Goal: Check status: Check status

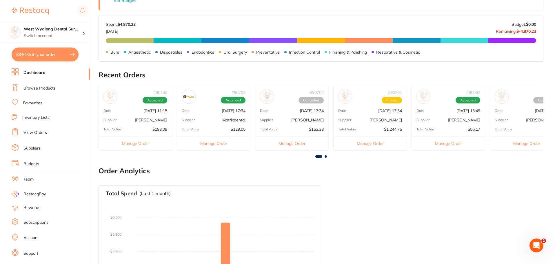
scroll to position [230, 0]
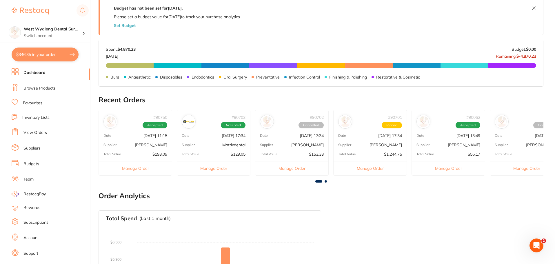
click at [35, 132] on link "View Orders" at bounding box center [34, 133] width 23 height 6
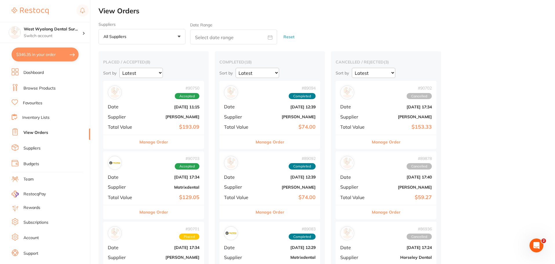
click at [154, 125] on b "$193.09" at bounding box center [170, 127] width 58 height 6
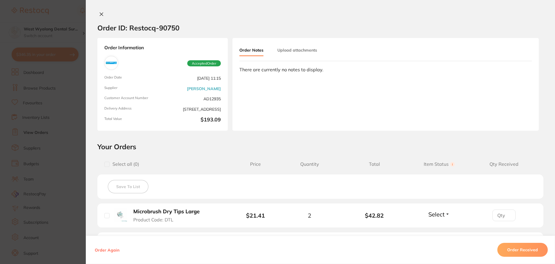
click at [147, 212] on b "Microbrush Dry Tips Large" at bounding box center [166, 212] width 66 height 6
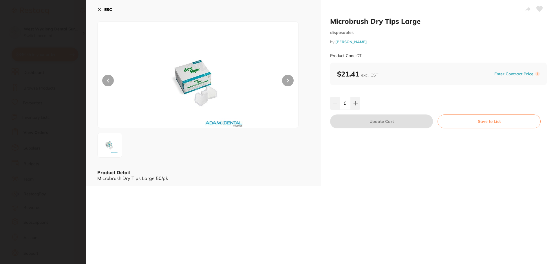
click at [538, 9] on icon at bounding box center [540, 8] width 6 height 5
click at [99, 10] on icon at bounding box center [99, 9] width 3 height 3
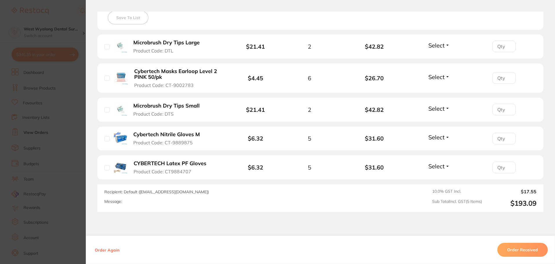
scroll to position [172, 0]
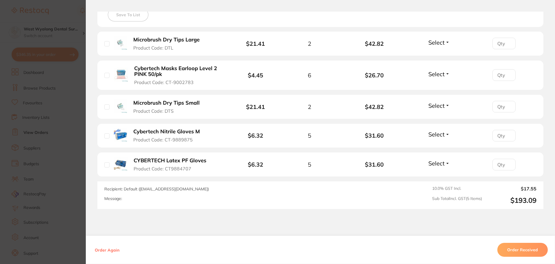
click at [154, 168] on span "Product Code: CT9884707" at bounding box center [163, 168] width 58 height 5
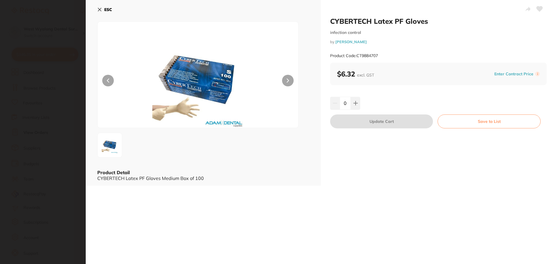
scroll to position [0, 0]
click at [537, 9] on icon at bounding box center [540, 8] width 6 height 5
click at [100, 9] on icon at bounding box center [99, 9] width 5 height 5
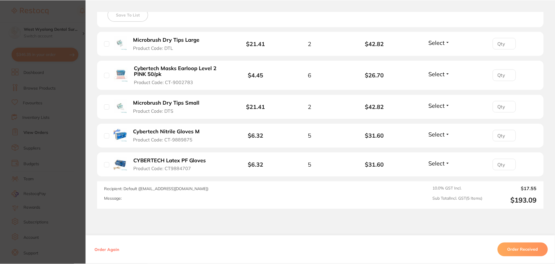
scroll to position [923, 0]
click at [168, 139] on span "Product Code: CT-9889875" at bounding box center [162, 139] width 59 height 5
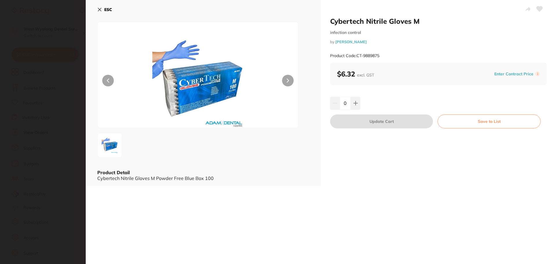
scroll to position [0, 0]
click at [99, 8] on icon at bounding box center [99, 9] width 5 height 5
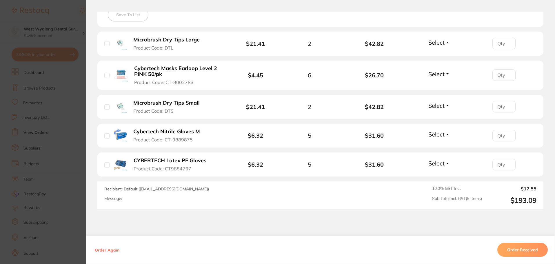
click at [142, 104] on b "Microbrush Dry Tips Small" at bounding box center [166, 103] width 66 height 6
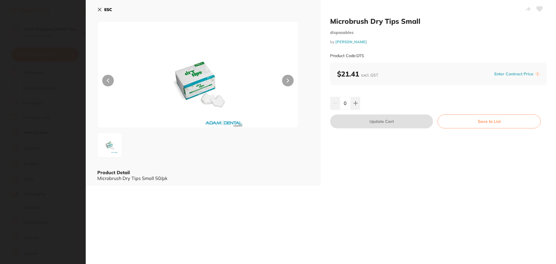
scroll to position [0, 0]
click at [538, 9] on icon at bounding box center [540, 8] width 6 height 5
click at [100, 9] on icon at bounding box center [99, 9] width 3 height 3
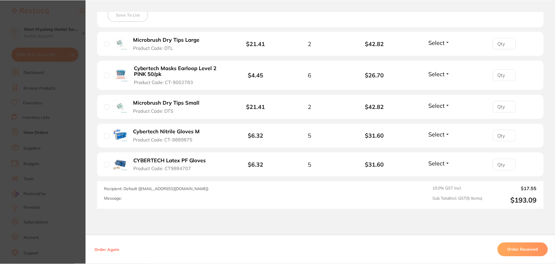
scroll to position [923, 0]
click at [160, 108] on button "Microbrush Dry Tips Small Product Code: DTS" at bounding box center [169, 107] width 75 height 14
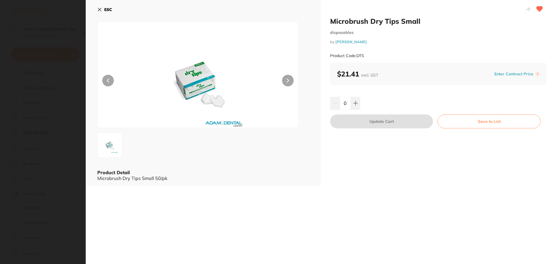
scroll to position [0, 0]
click at [99, 10] on icon at bounding box center [99, 9] width 5 height 5
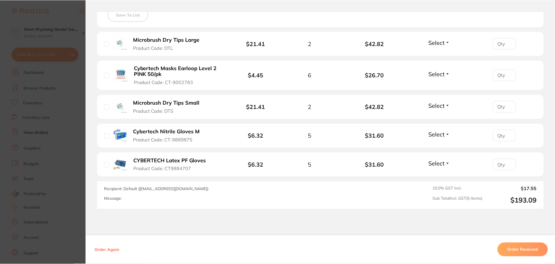
scroll to position [923, 0]
click at [144, 78] on button "Cybertech Masks Earloop Level 2 PINK 50/pk Product Code: CT-9002783" at bounding box center [178, 75] width 93 height 20
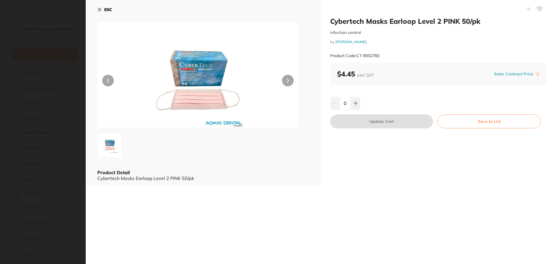
scroll to position [0, 0]
click at [537, 9] on icon at bounding box center [540, 8] width 6 height 5
click at [101, 9] on icon at bounding box center [99, 9] width 5 height 5
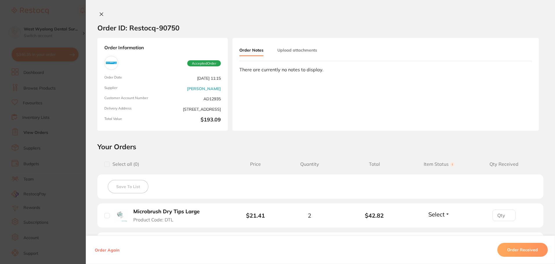
click at [99, 14] on icon at bounding box center [101, 14] width 5 height 5
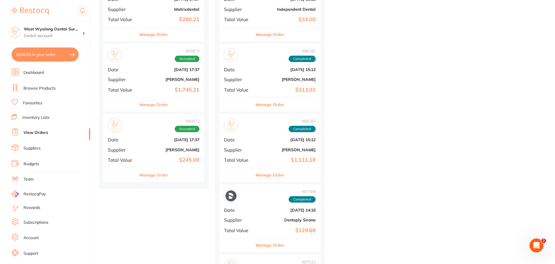
scroll to position [456, 0]
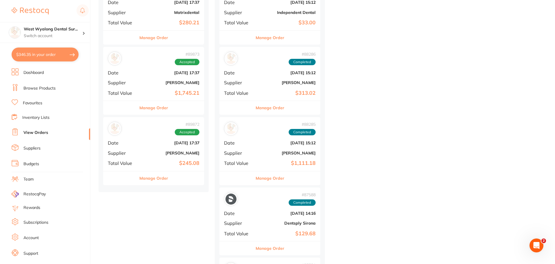
click at [157, 150] on div "# 89872 Accepted Date [DATE] 17:37 Supplier [PERSON_NAME] Total Value $245.08" at bounding box center [153, 144] width 101 height 54
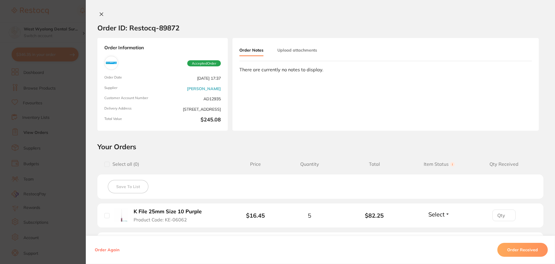
scroll to position [225, 0]
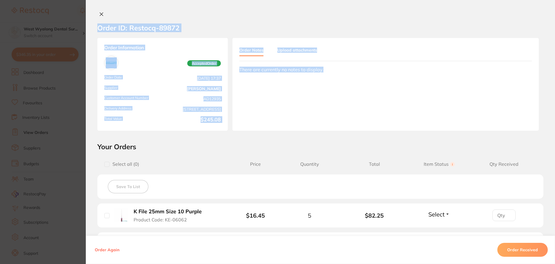
drag, startPoint x: 553, startPoint y: 112, endPoint x: 555, endPoint y: 157, distance: 44.9
click at [555, 157] on div "Order ID: Restocq- 89872 Order Information Accepted Order Order Date [DATE] 17:…" at bounding box center [320, 138] width 469 height 252
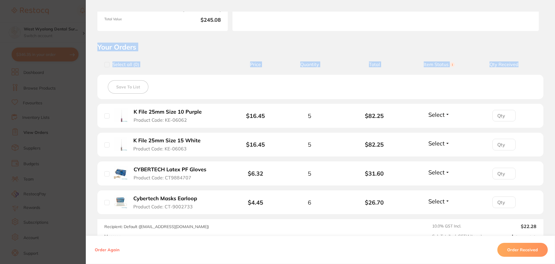
scroll to position [101, 0]
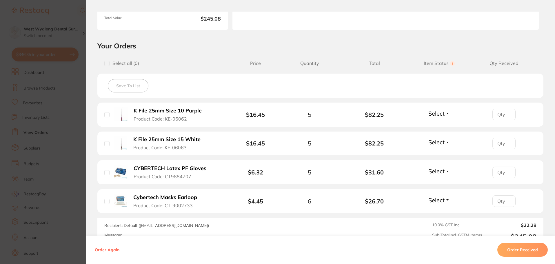
click at [56, 12] on section "Order ID: Restocq- 89872 Order Information Accepted Order Order Date [DATE] 17:…" at bounding box center [277, 132] width 555 height 264
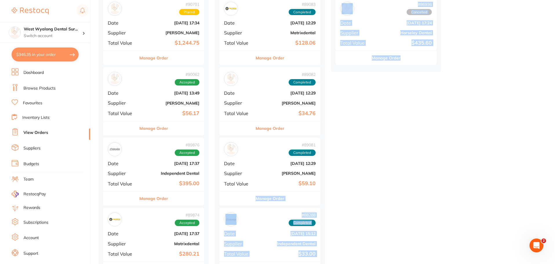
drag, startPoint x: 439, startPoint y: 180, endPoint x: 499, endPoint y: 55, distance: 138.3
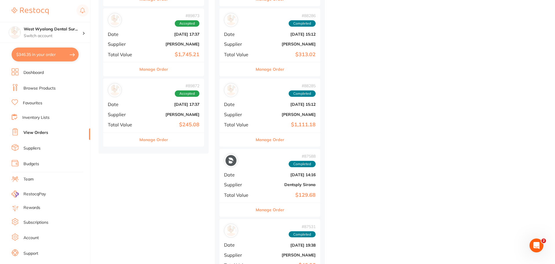
scroll to position [485, 0]
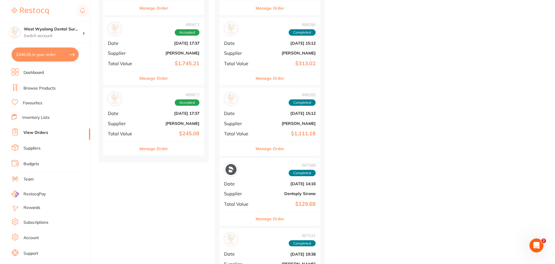
click at [146, 117] on div "# 89872 Accepted Date [DATE] 17:37 Supplier [PERSON_NAME] Total Value $245.08" at bounding box center [153, 115] width 101 height 54
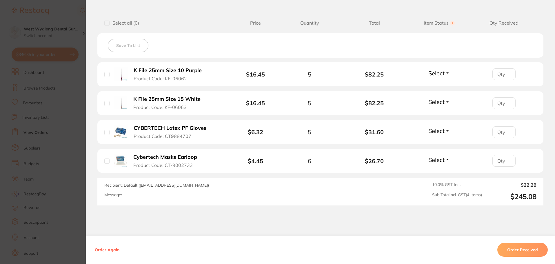
scroll to position [142, 0]
click at [164, 133] on span "Product Code: CT9884707" at bounding box center [163, 135] width 58 height 5
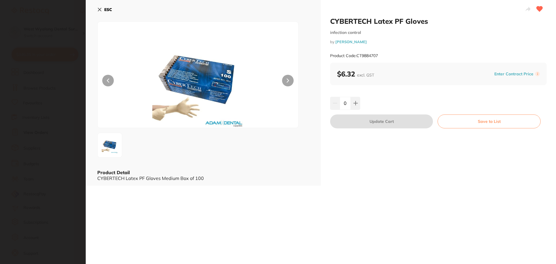
scroll to position [0, 0]
click at [100, 9] on icon at bounding box center [99, 9] width 5 height 5
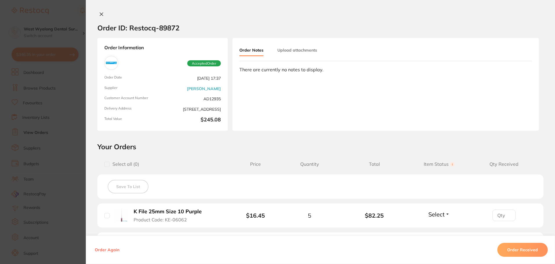
click at [99, 13] on icon at bounding box center [101, 14] width 5 height 5
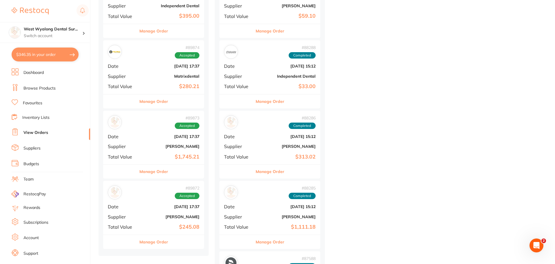
scroll to position [386, 0]
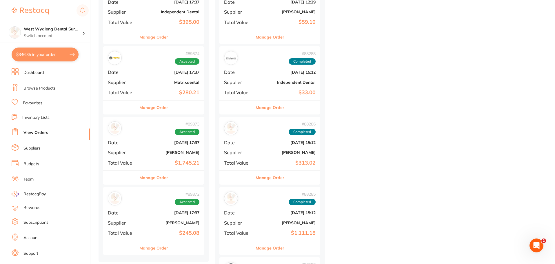
click at [147, 149] on div "# 89873 Accepted Date [DATE] 17:37 Supplier [PERSON_NAME] Total Value $1,745.21" at bounding box center [153, 144] width 101 height 54
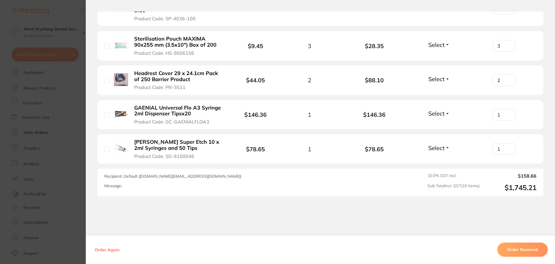
scroll to position [398, 0]
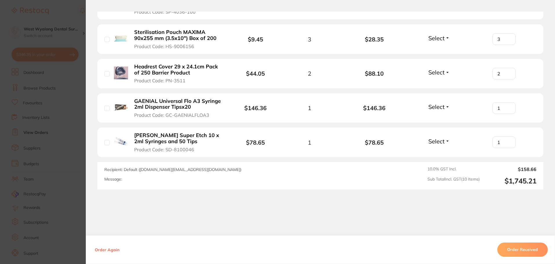
click at [513, 251] on button "Order Received" at bounding box center [522, 250] width 50 height 14
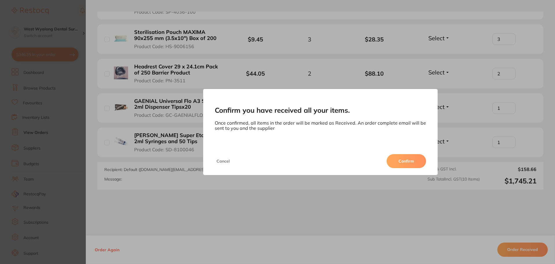
click at [408, 159] on button "Confirm" at bounding box center [406, 161] width 39 height 14
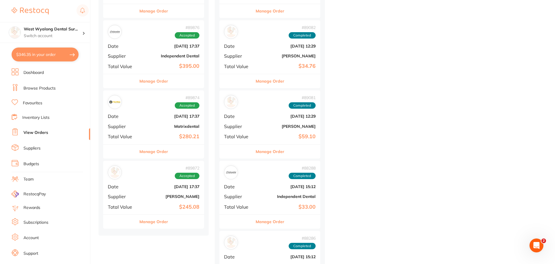
scroll to position [331, 0]
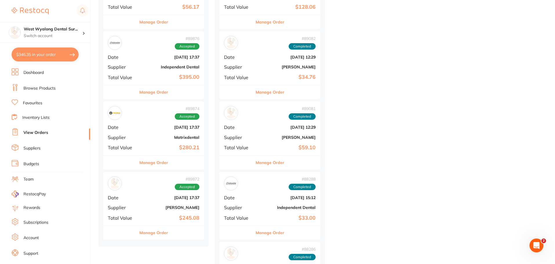
click at [147, 132] on div "# 89874 Accepted Date [DATE] 17:37 Supplier Matrixdental Total Value $280.21" at bounding box center [153, 128] width 101 height 54
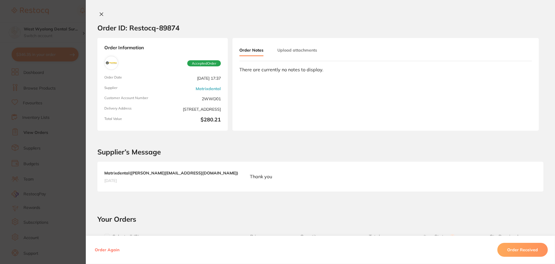
click at [100, 13] on icon at bounding box center [101, 14] width 5 height 5
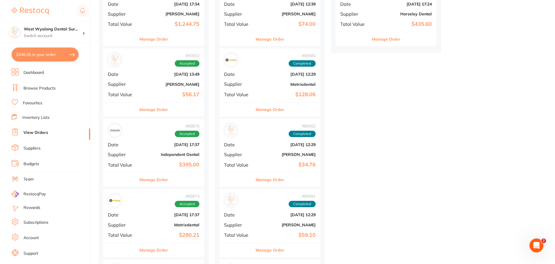
scroll to position [241, 0]
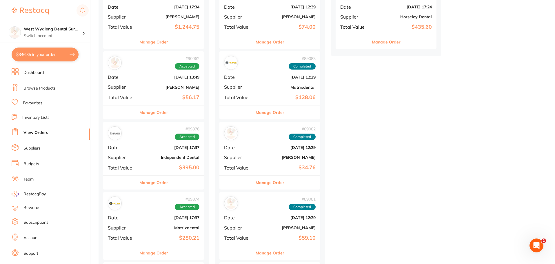
click at [148, 145] on b "[DATE] 17:37" at bounding box center [170, 147] width 58 height 5
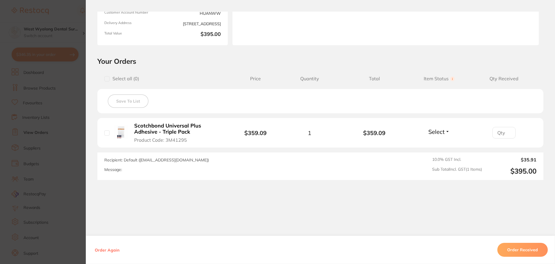
scroll to position [88, 0]
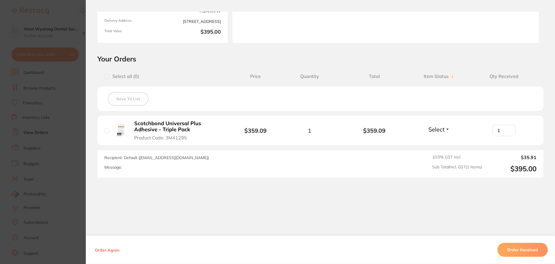
type input "1"
click at [505, 128] on input "1" at bounding box center [503, 131] width 23 height 12
click at [521, 249] on button "Order Received" at bounding box center [522, 250] width 50 height 14
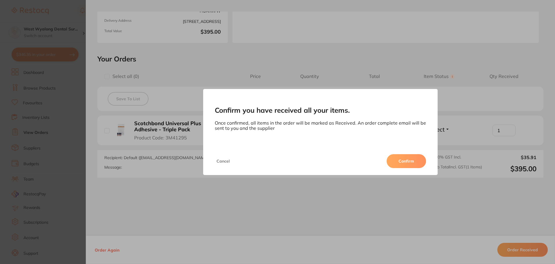
click at [414, 156] on button "Confirm" at bounding box center [406, 161] width 39 height 14
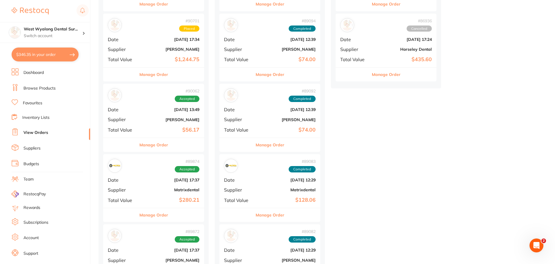
scroll to position [193, 0]
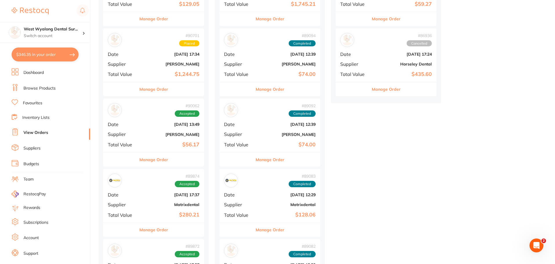
click at [148, 126] on b "[DATE] 13:49" at bounding box center [170, 124] width 58 height 5
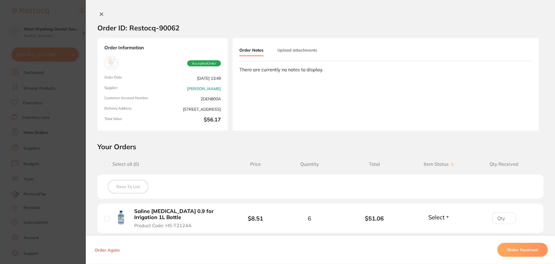
click at [101, 14] on icon at bounding box center [101, 14] width 3 height 3
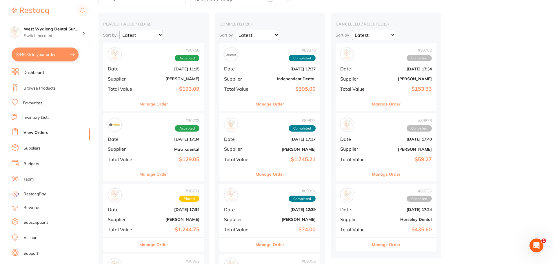
click at [139, 220] on div "# 90701 Placed Date [DATE] 17:34 Supplier [PERSON_NAME] Total Value $1,244.75" at bounding box center [153, 211] width 101 height 54
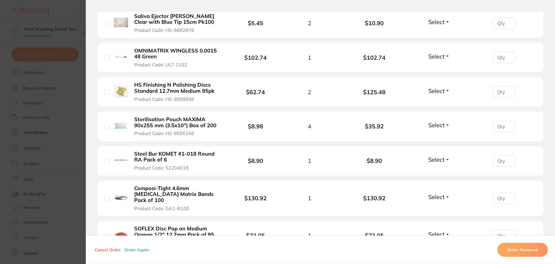
drag, startPoint x: 553, startPoint y: 75, endPoint x: 553, endPoint y: 101, distance: 26.1
click at [553, 101] on section "Your Orders Select all ( 0 ) Price Quantity Total Item Status You can use this …" at bounding box center [320, 80] width 469 height 405
drag, startPoint x: 554, startPoint y: 8, endPoint x: 553, endPoint y: 36, distance: 27.6
click at [553, 36] on div "Order ID: Restocq- 90701 Order Information Placed Order Order Date [DATE] 17:34…" at bounding box center [320, 132] width 469 height 264
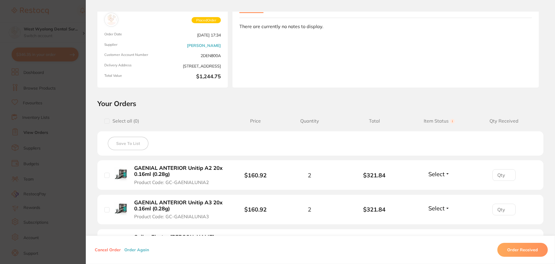
scroll to position [257, 0]
drag, startPoint x: 552, startPoint y: 35, endPoint x: 554, endPoint y: 76, distance: 40.6
click at [554, 76] on div "Order ID: Restocq- 90701 Order Information Placed Order Order Date [DATE] 17:34…" at bounding box center [320, 138] width 469 height 252
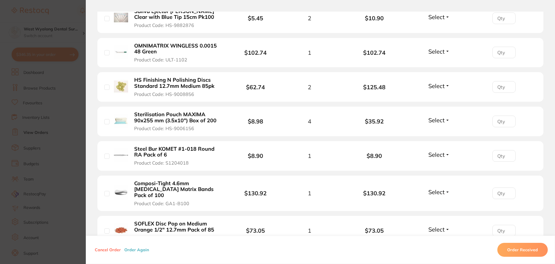
scroll to position [0, 0]
drag, startPoint x: 552, startPoint y: 166, endPoint x: 553, endPoint y: 92, distance: 73.6
click at [553, 92] on section "Your Orders Select all ( 0 ) Price Quantity Total Item Status You can use this …" at bounding box center [320, 75] width 469 height 405
drag, startPoint x: 553, startPoint y: 138, endPoint x: 554, endPoint y: 92, distance: 46.4
click at [554, 92] on div "Order ID: Restocq- 90701 Order Information Placed Order Order Date [DATE] 17:34…" at bounding box center [320, 138] width 469 height 252
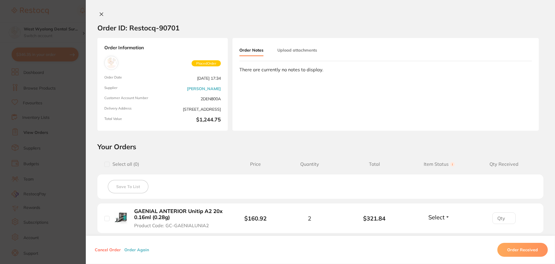
click at [100, 16] on icon at bounding box center [101, 14] width 3 height 3
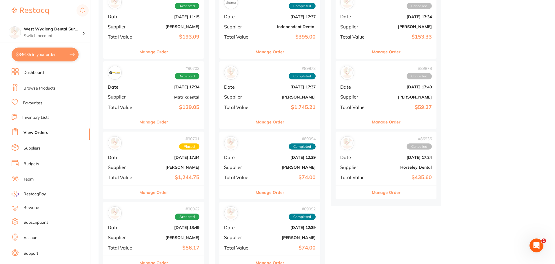
scroll to position [101, 0]
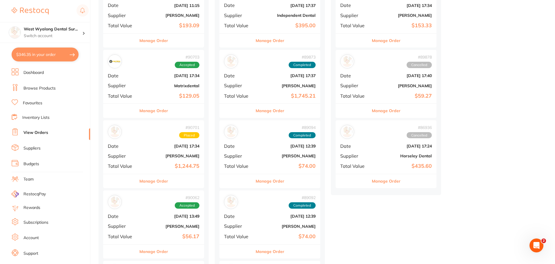
click at [146, 83] on b "Matrixdental" at bounding box center [170, 85] width 58 height 5
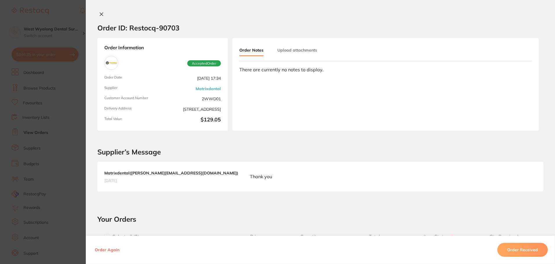
click at [100, 14] on icon at bounding box center [101, 14] width 3 height 3
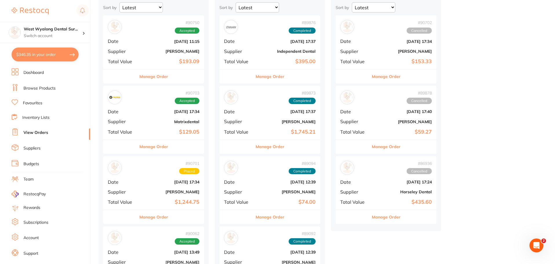
click at [152, 49] on b "[PERSON_NAME]" at bounding box center [170, 51] width 58 height 5
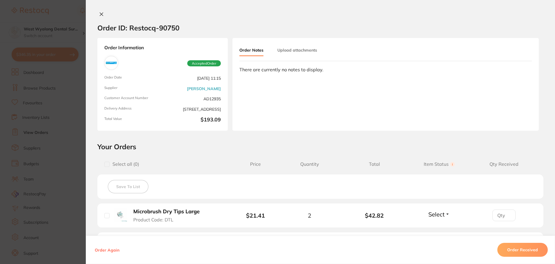
click at [100, 15] on icon at bounding box center [101, 14] width 3 height 3
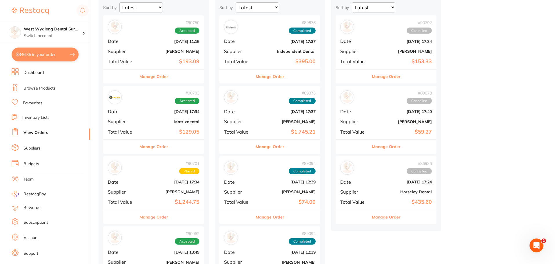
click at [142, 41] on b "[DATE] 11:15" at bounding box center [170, 41] width 58 height 5
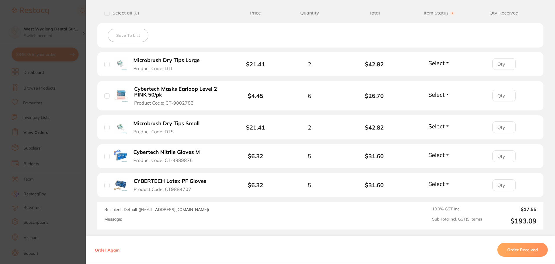
scroll to position [152, 0]
click at [168, 186] on span "Product Code: CT9884707" at bounding box center [163, 188] width 58 height 5
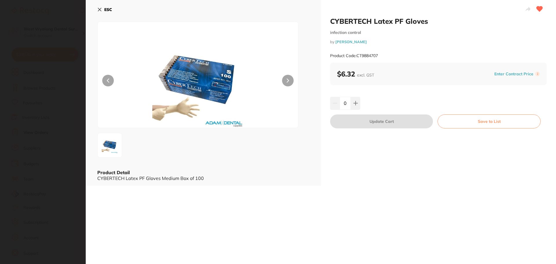
scroll to position [0, 0]
click at [100, 9] on icon at bounding box center [99, 9] width 3 height 3
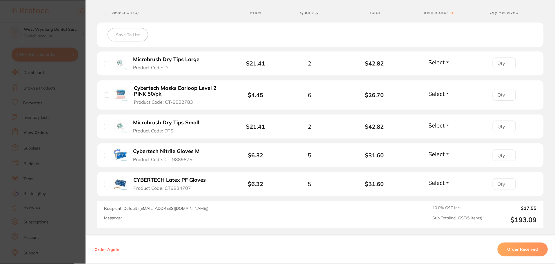
scroll to position [33, 0]
click at [179, 184] on button "CYBERTECH Latex PF Gloves Product Code: CT9884707" at bounding box center [172, 184] width 81 height 14
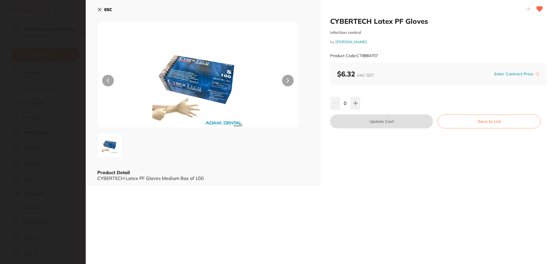
scroll to position [0, 0]
click at [98, 11] on icon at bounding box center [99, 9] width 3 height 3
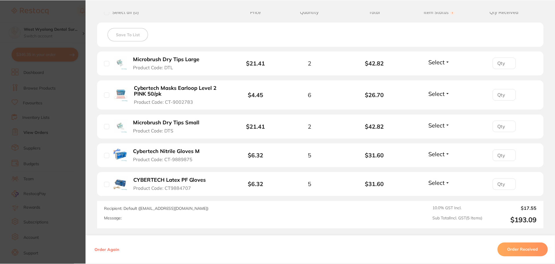
scroll to position [33, 0]
click at [154, 161] on span "Product Code: CT-9889875" at bounding box center [162, 159] width 59 height 5
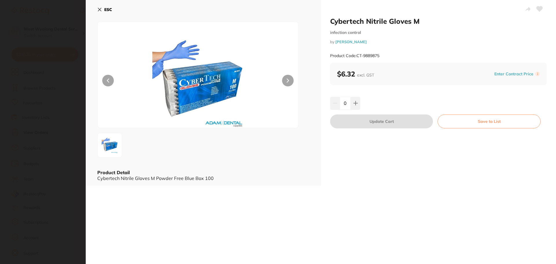
scroll to position [0, 0]
click at [99, 10] on icon at bounding box center [99, 9] width 3 height 3
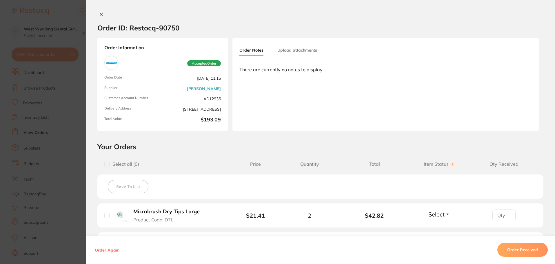
click at [100, 12] on icon at bounding box center [101, 14] width 5 height 5
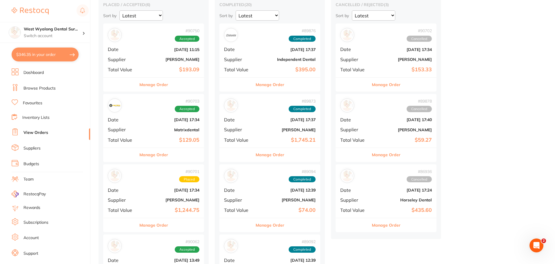
scroll to position [59, 0]
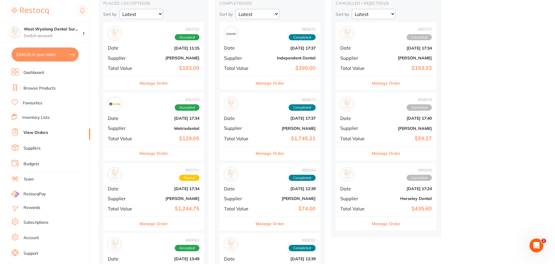
click at [378, 117] on b "[DATE] 17:40" at bounding box center [403, 118] width 58 height 5
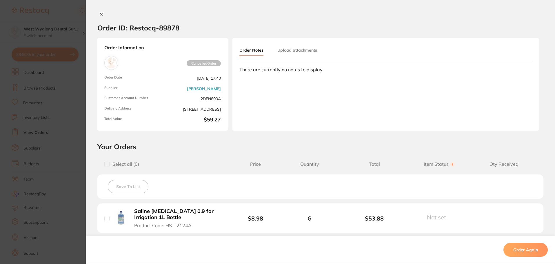
click at [101, 15] on icon at bounding box center [101, 14] width 3 height 3
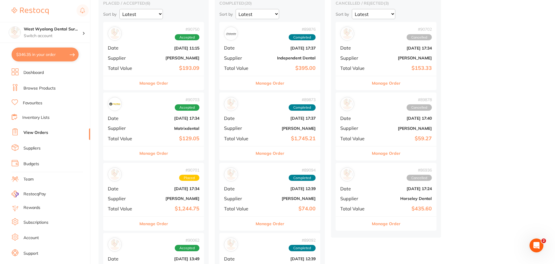
click at [373, 53] on div "# 90702 Cancelled Date [DATE] 17:34 Supplier [PERSON_NAME] Total Value $153.33" at bounding box center [386, 49] width 101 height 54
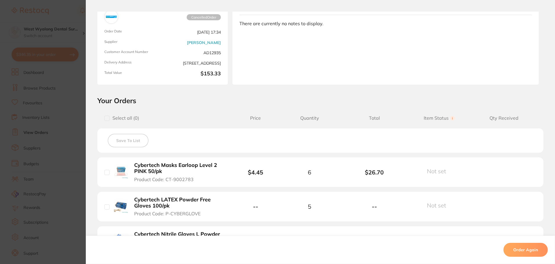
scroll to position [66, 0]
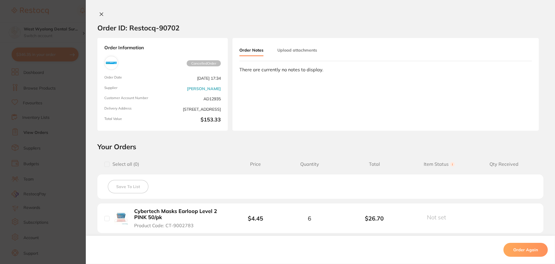
scroll to position [315, 0]
click at [99, 14] on icon at bounding box center [101, 14] width 5 height 5
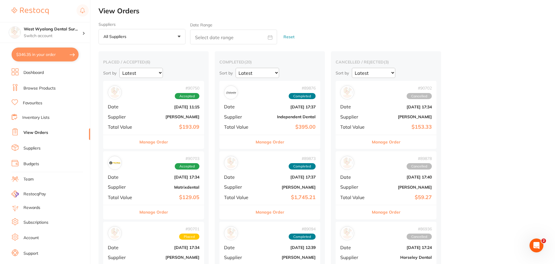
click at [138, 113] on div "# 90750 Accepted Date Aug 20 2025, 11:15 Supplier Adam Dental Total Value $193.…" at bounding box center [153, 108] width 101 height 54
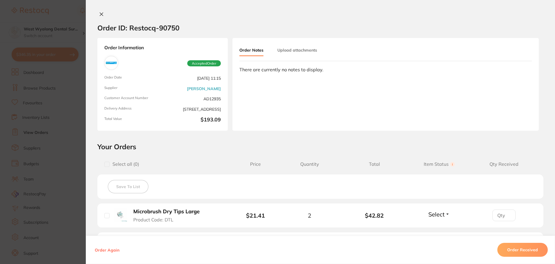
click at [100, 13] on icon at bounding box center [101, 14] width 5 height 5
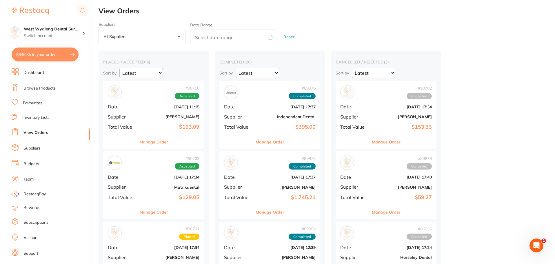
click at [268, 105] on b "[DATE] 17:37" at bounding box center [287, 107] width 58 height 5
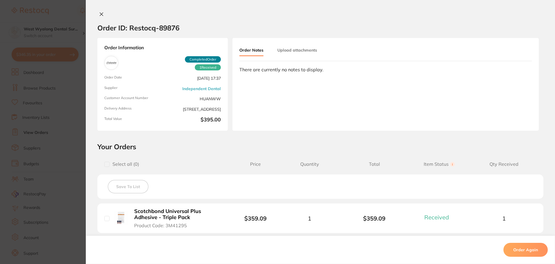
click at [101, 15] on icon at bounding box center [101, 14] width 3 height 3
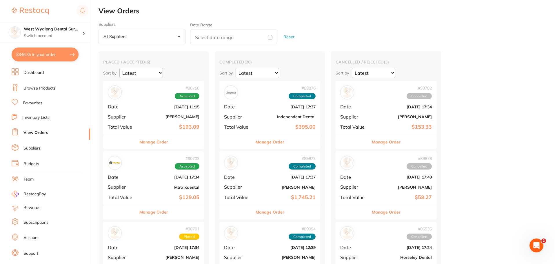
click at [261, 171] on div "# 89873 Completed Date Aug 11 2025, 17:37 Supplier Henry Schein Halas Total Val…" at bounding box center [269, 178] width 101 height 54
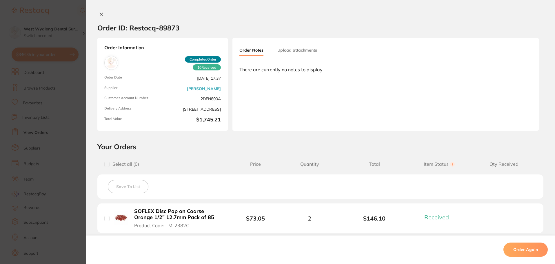
scroll to position [475, 0]
drag, startPoint x: 552, startPoint y: 32, endPoint x: 555, endPoint y: 68, distance: 35.2
drag, startPoint x: 553, startPoint y: 55, endPoint x: 554, endPoint y: 84, distance: 28.7
click at [554, 84] on div "Order ID: Restocq- 89873 Order Information 10 Received Completed Order Order Da…" at bounding box center [320, 138] width 469 height 252
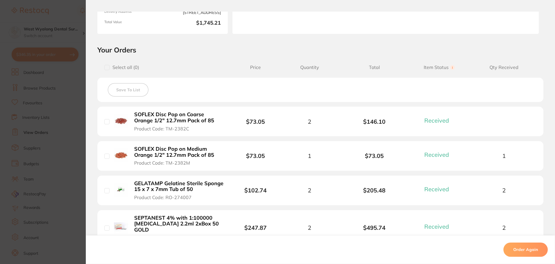
scroll to position [0, 0]
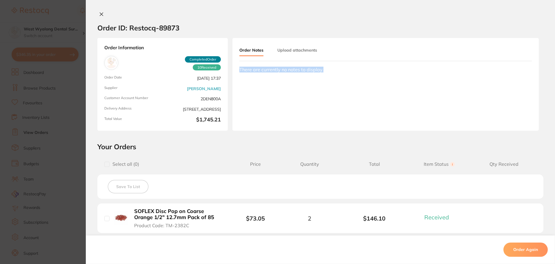
click at [97, 14] on button at bounding box center [101, 15] width 8 height 6
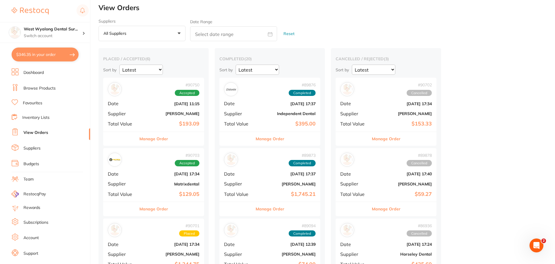
click at [257, 170] on div "# 89873 Completed Date Aug 11 2025, 17:37 Supplier Henry Schein Halas Total Val…" at bounding box center [269, 175] width 101 height 54
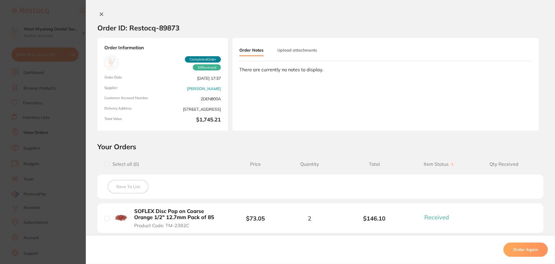
click at [99, 12] on icon at bounding box center [101, 14] width 5 height 5
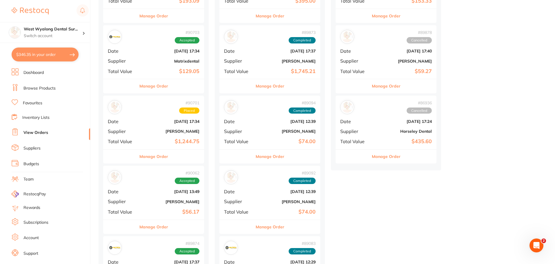
scroll to position [128, 0]
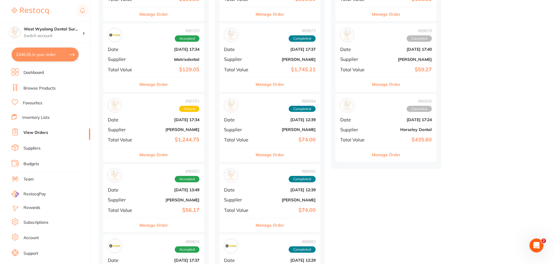
click at [273, 122] on b "[DATE] 12:39" at bounding box center [287, 119] width 58 height 5
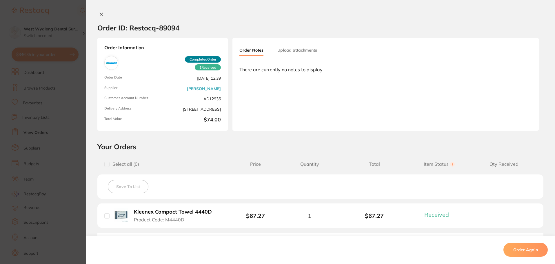
click at [100, 14] on icon at bounding box center [101, 14] width 5 height 5
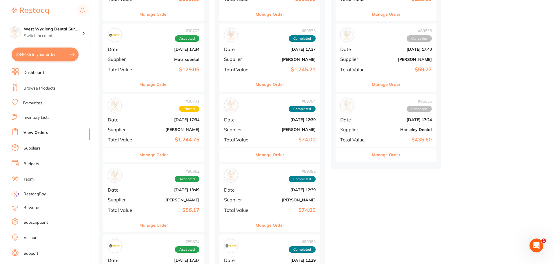
click at [149, 123] on div "# 90701 Placed Date [DATE] 17:34 Supplier [PERSON_NAME] Total Value $1,244.75" at bounding box center [153, 121] width 101 height 54
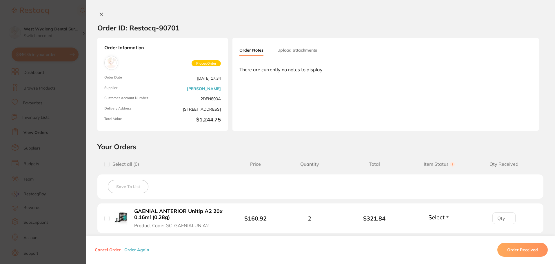
click at [101, 14] on icon at bounding box center [101, 14] width 5 height 5
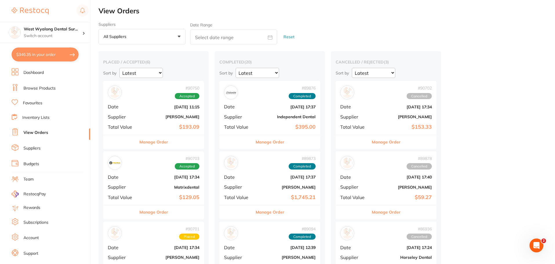
click at [150, 108] on b "[DATE] 11:15" at bounding box center [170, 107] width 58 height 5
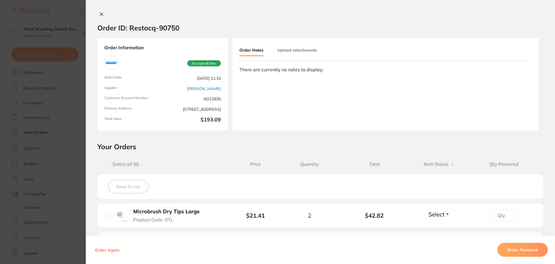
click at [101, 14] on icon at bounding box center [101, 14] width 3 height 3
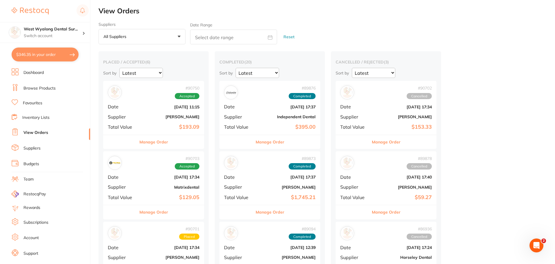
click at [143, 107] on b "[DATE] 11:15" at bounding box center [170, 107] width 58 height 5
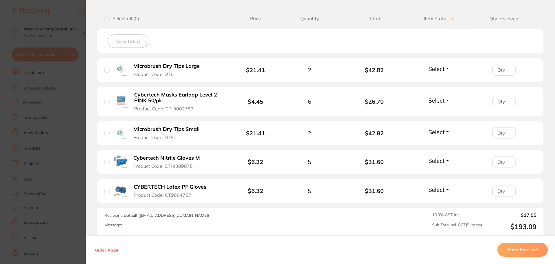
scroll to position [147, 0]
